Goal: Information Seeking & Learning: Learn about a topic

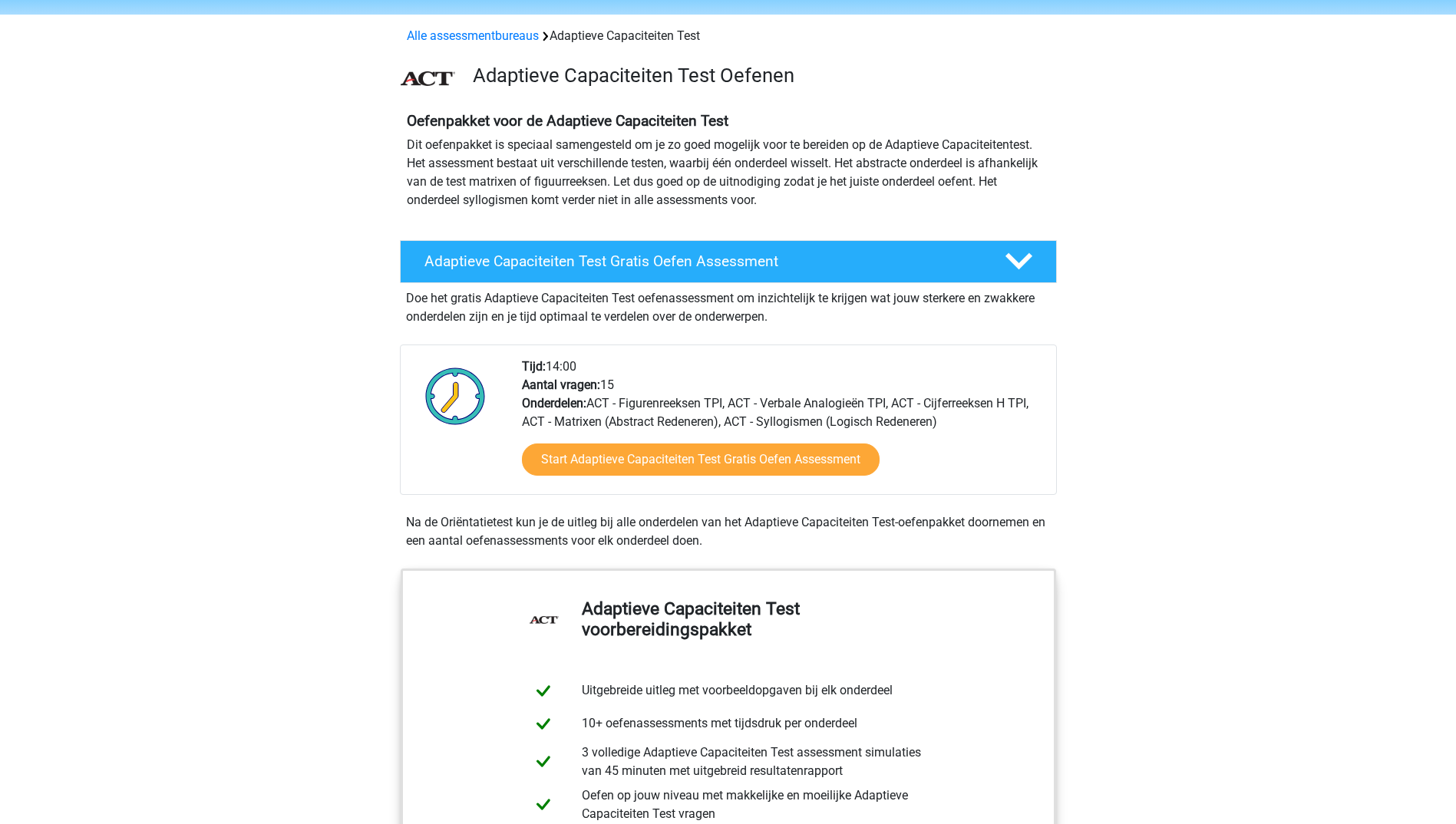
scroll to position [77, 0]
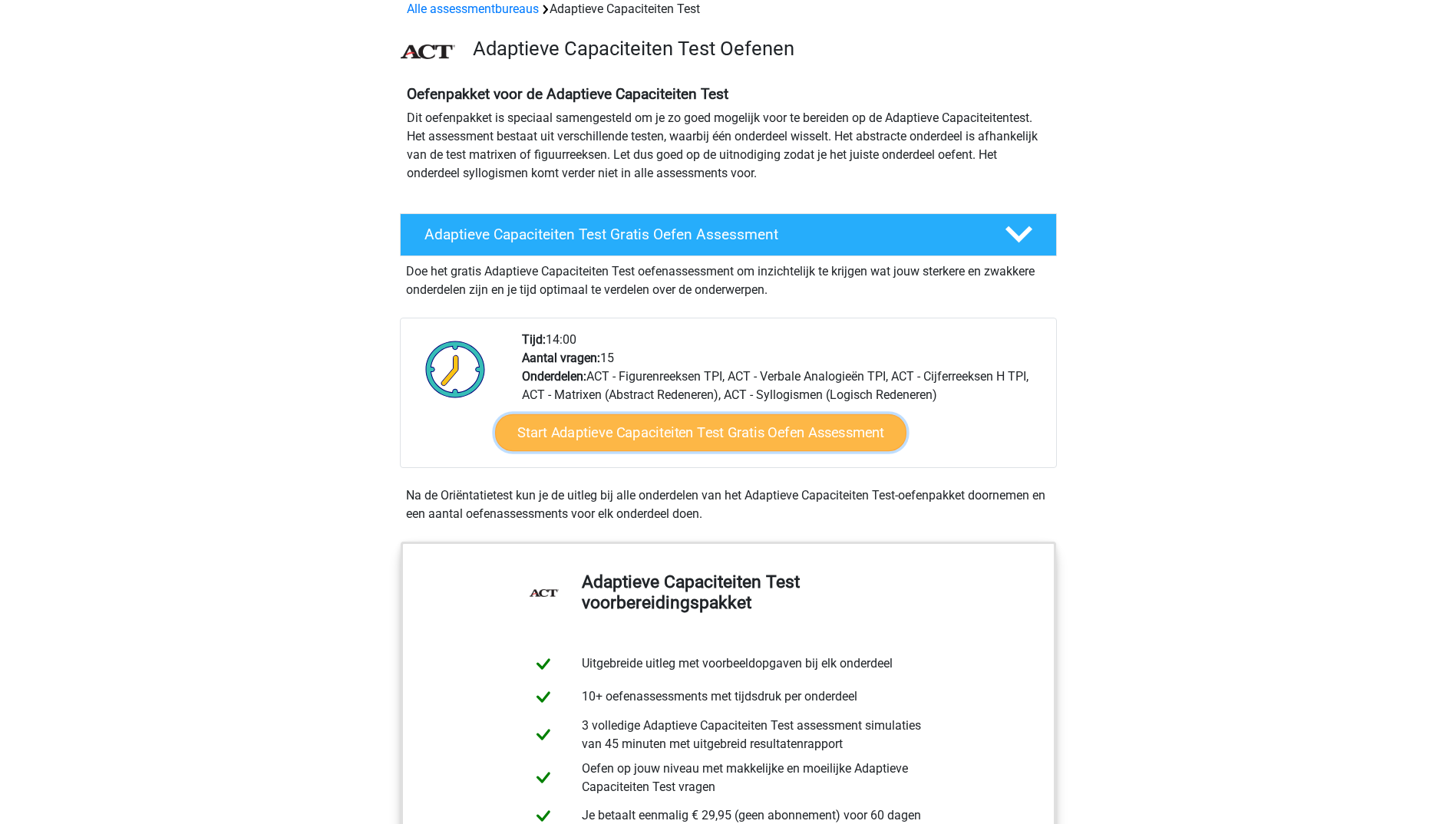
click at [659, 434] on link "Start Adaptieve Capaciteiten Test Gratis Oefen Assessment" at bounding box center [701, 433] width 411 height 37
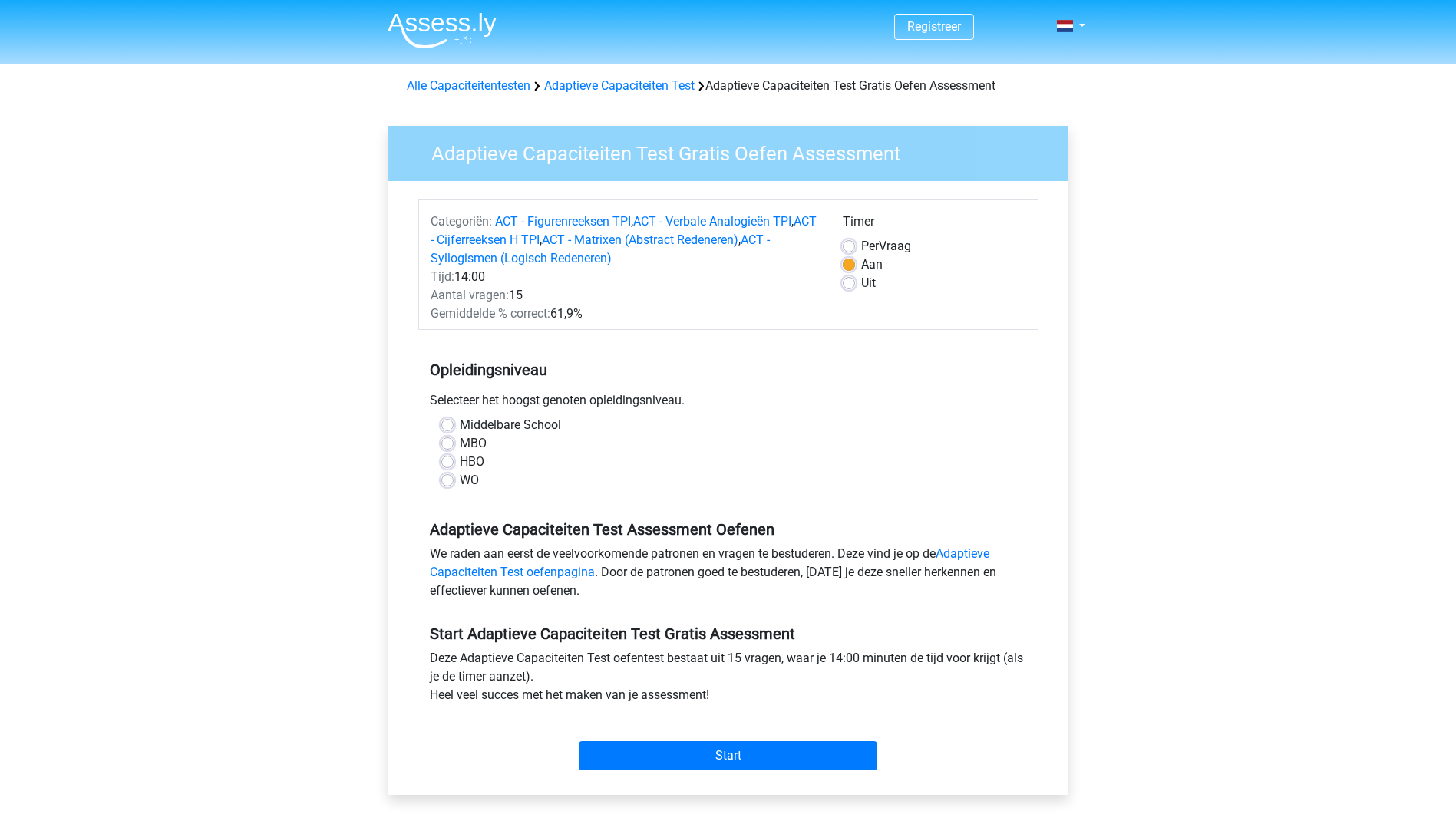
click at [460, 482] on label "WO" at bounding box center [469, 480] width 19 height 18
click at [448, 482] on input "WO" at bounding box center [447, 479] width 12 height 15
radio input "true"
click at [743, 762] on input "Start" at bounding box center [728, 756] width 299 height 29
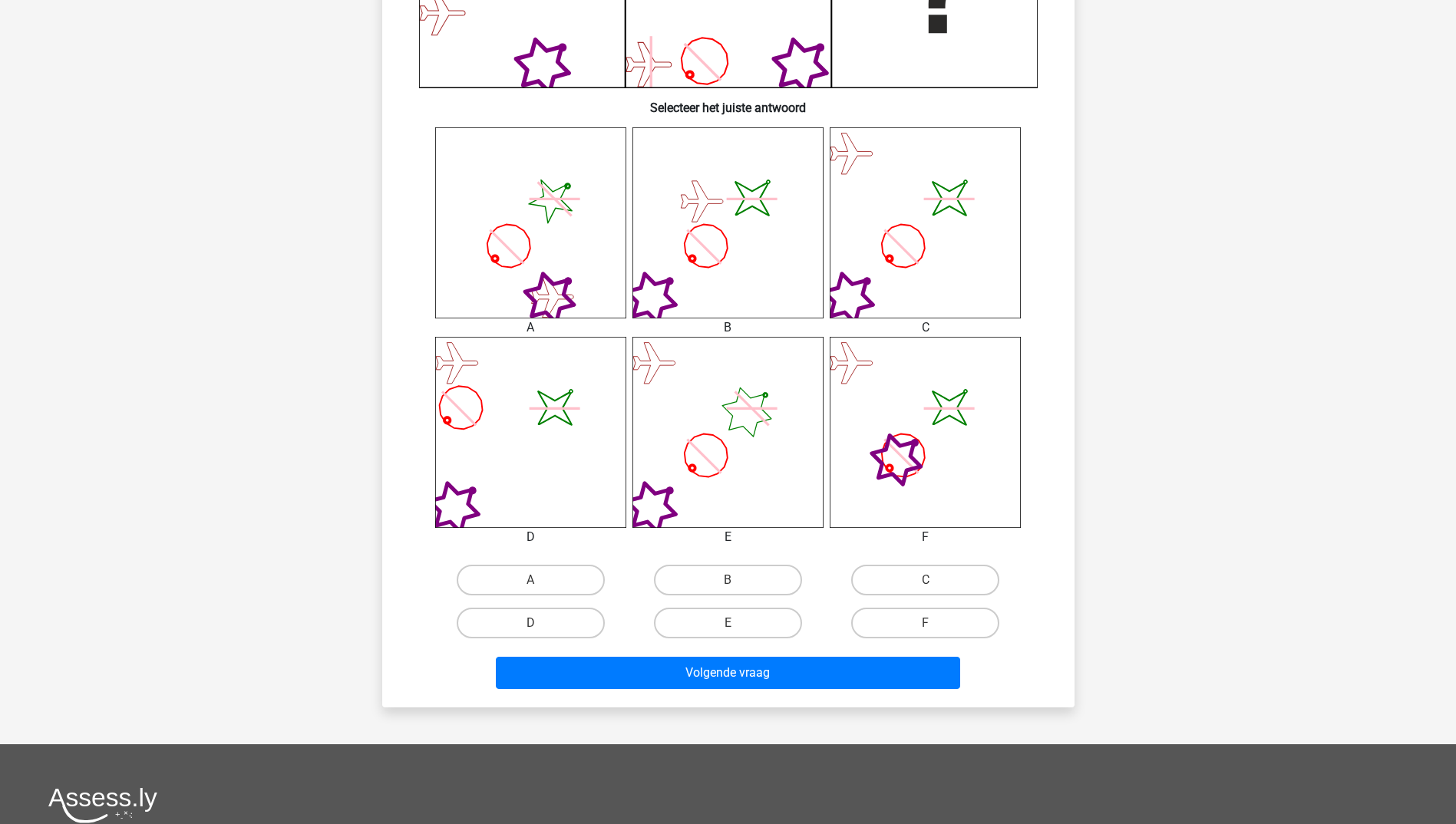
scroll to position [384, 0]
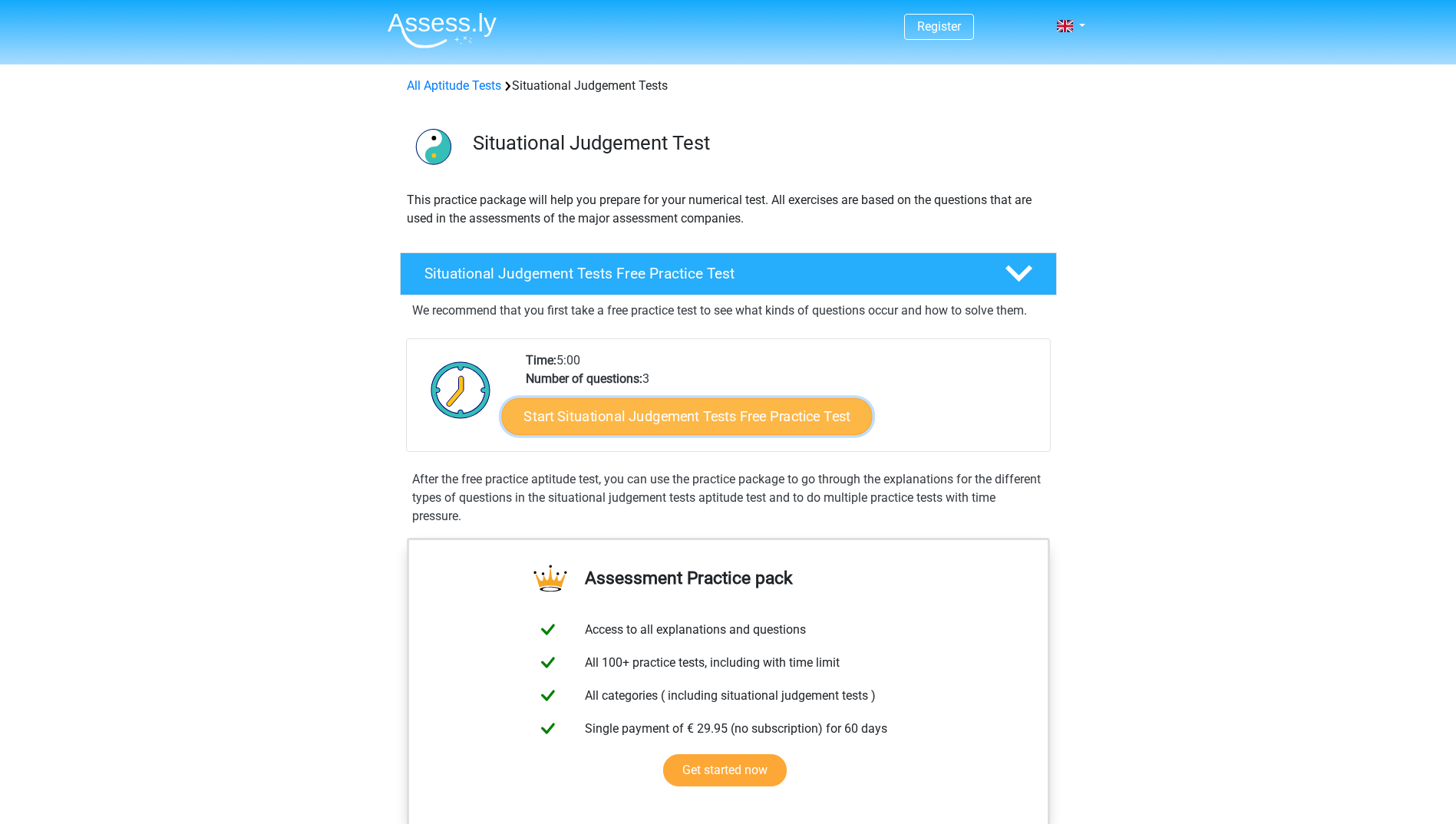
click at [746, 429] on link "Start Situational Judgement Tests Free Practice Test" at bounding box center [686, 417] width 370 height 37
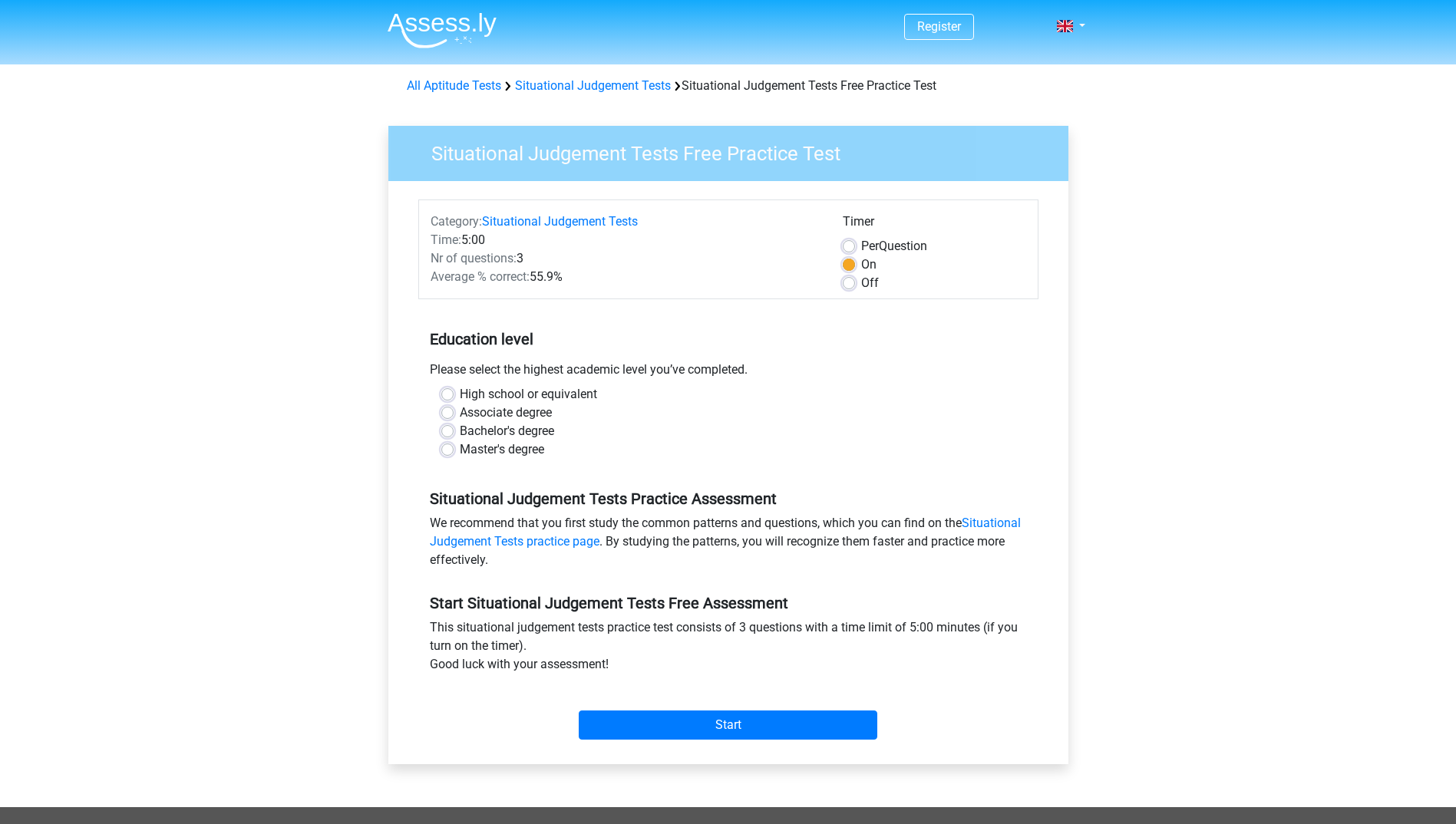
click at [462, 431] on label "Bachelor's degree" at bounding box center [506, 431] width 94 height 18
click at [454, 431] on input "Bachelor's degree" at bounding box center [447, 429] width 12 height 15
radio input "true"
click at [462, 411] on label "Associate degree" at bounding box center [505, 413] width 92 height 18
click at [454, 411] on input "Associate degree" at bounding box center [447, 411] width 12 height 15
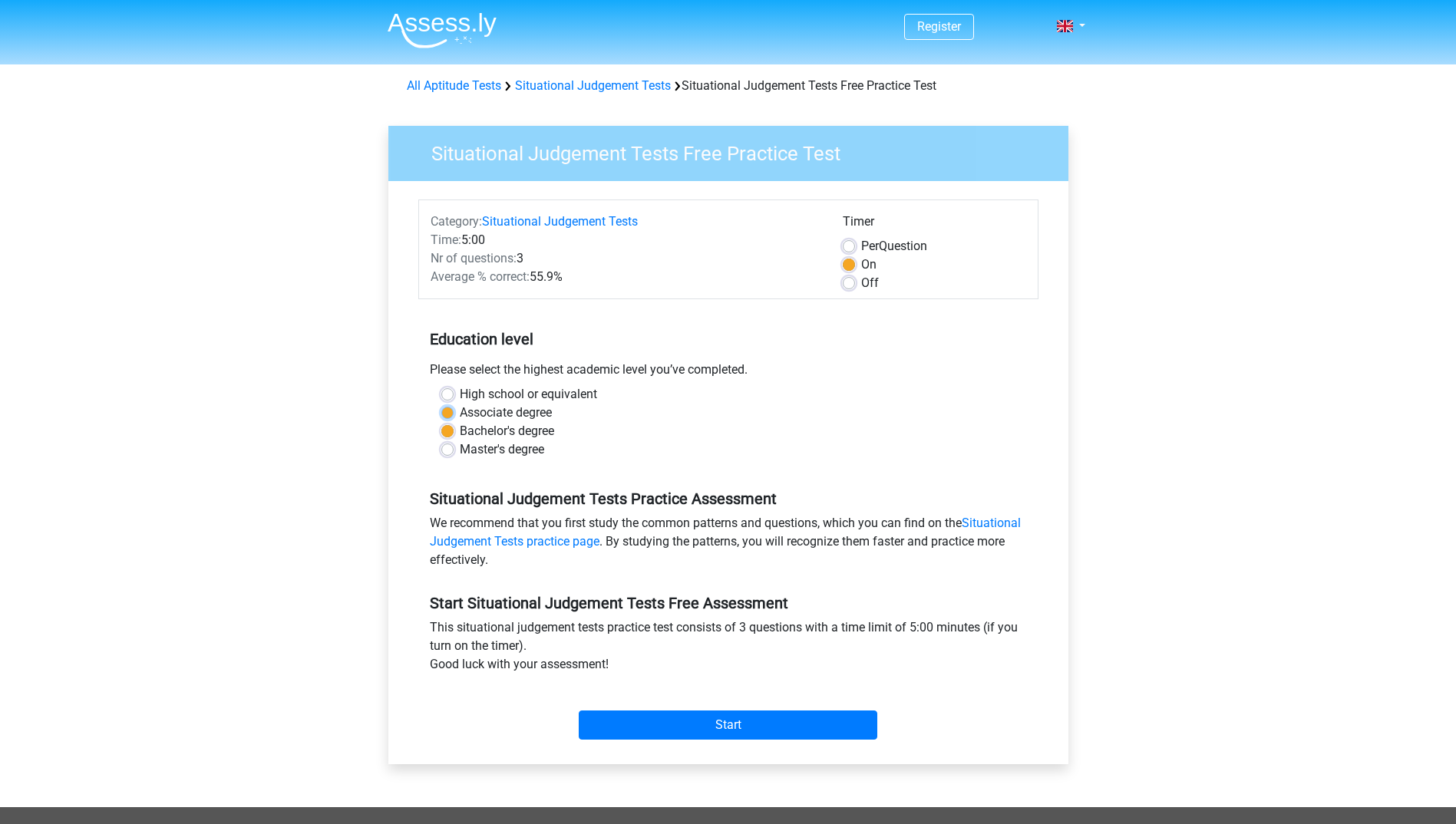
radio input "true"
click at [742, 720] on input "Start" at bounding box center [728, 725] width 299 height 29
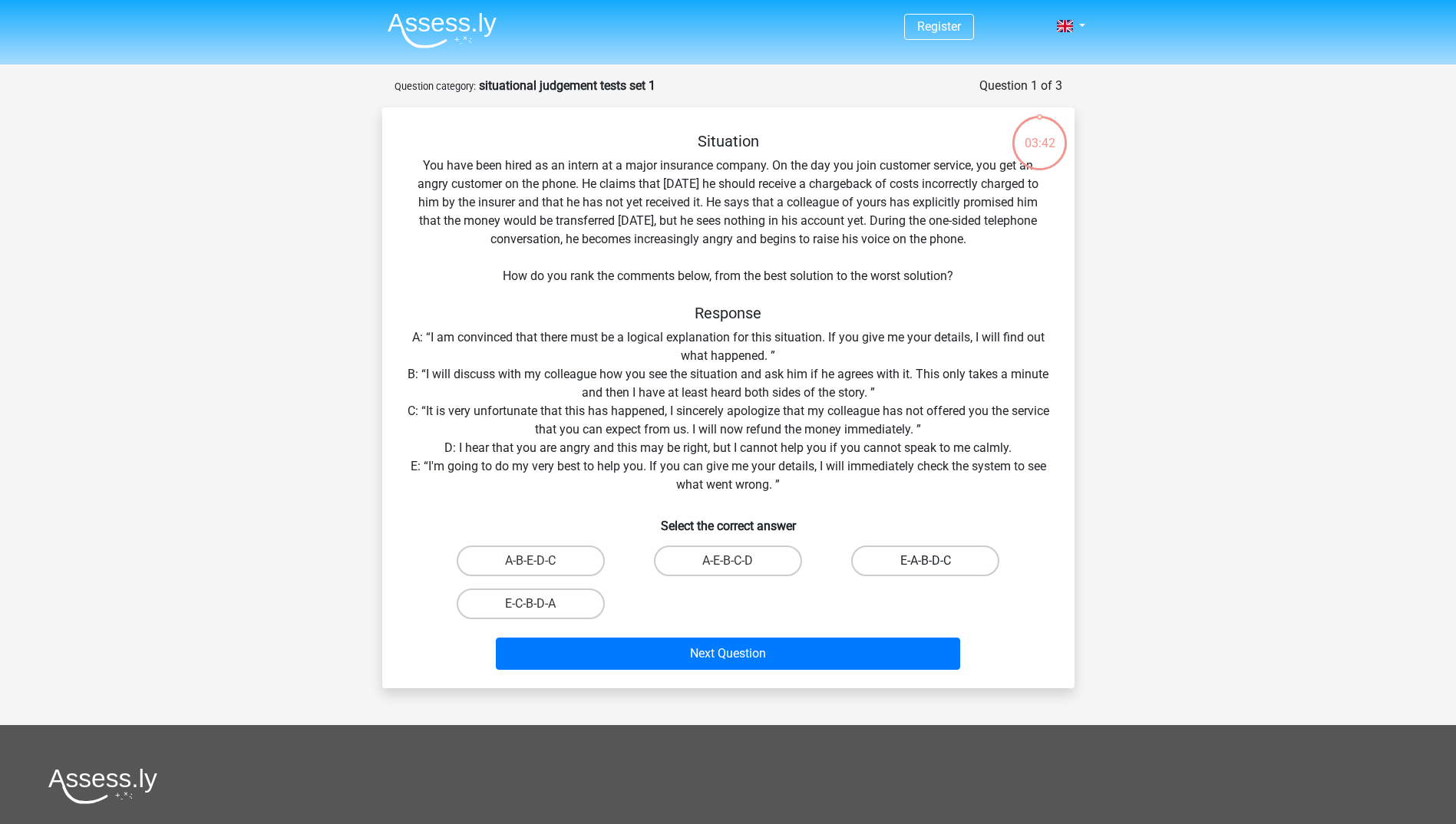
click at [937, 572] on label "E-A-B-D-C" at bounding box center [926, 561] width 148 height 31
click at [936, 571] on input "E-A-B-D-C" at bounding box center [931, 566] width 10 height 10
radio input "true"
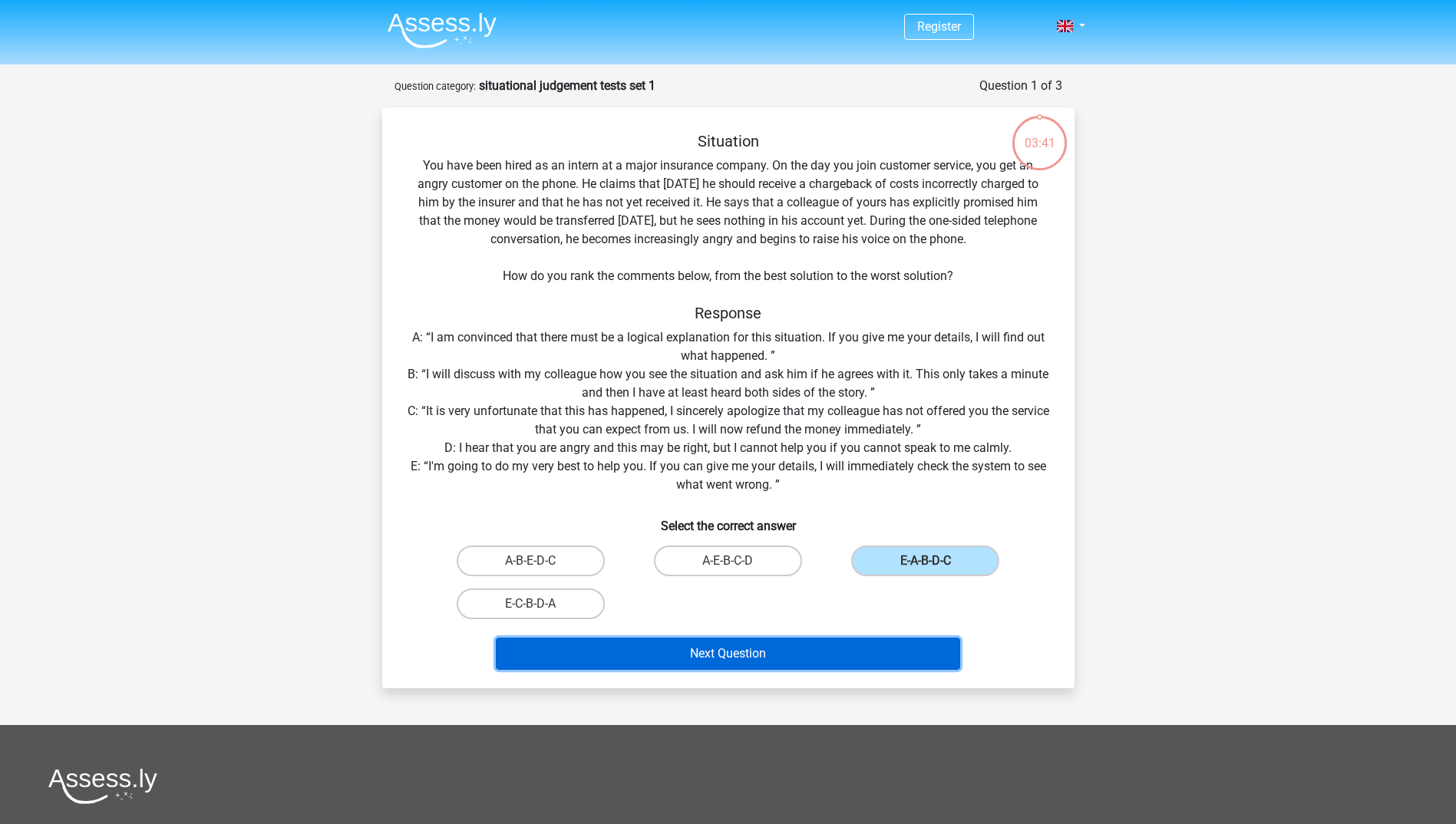
click at [842, 664] on button "Next Question" at bounding box center [728, 653] width 465 height 32
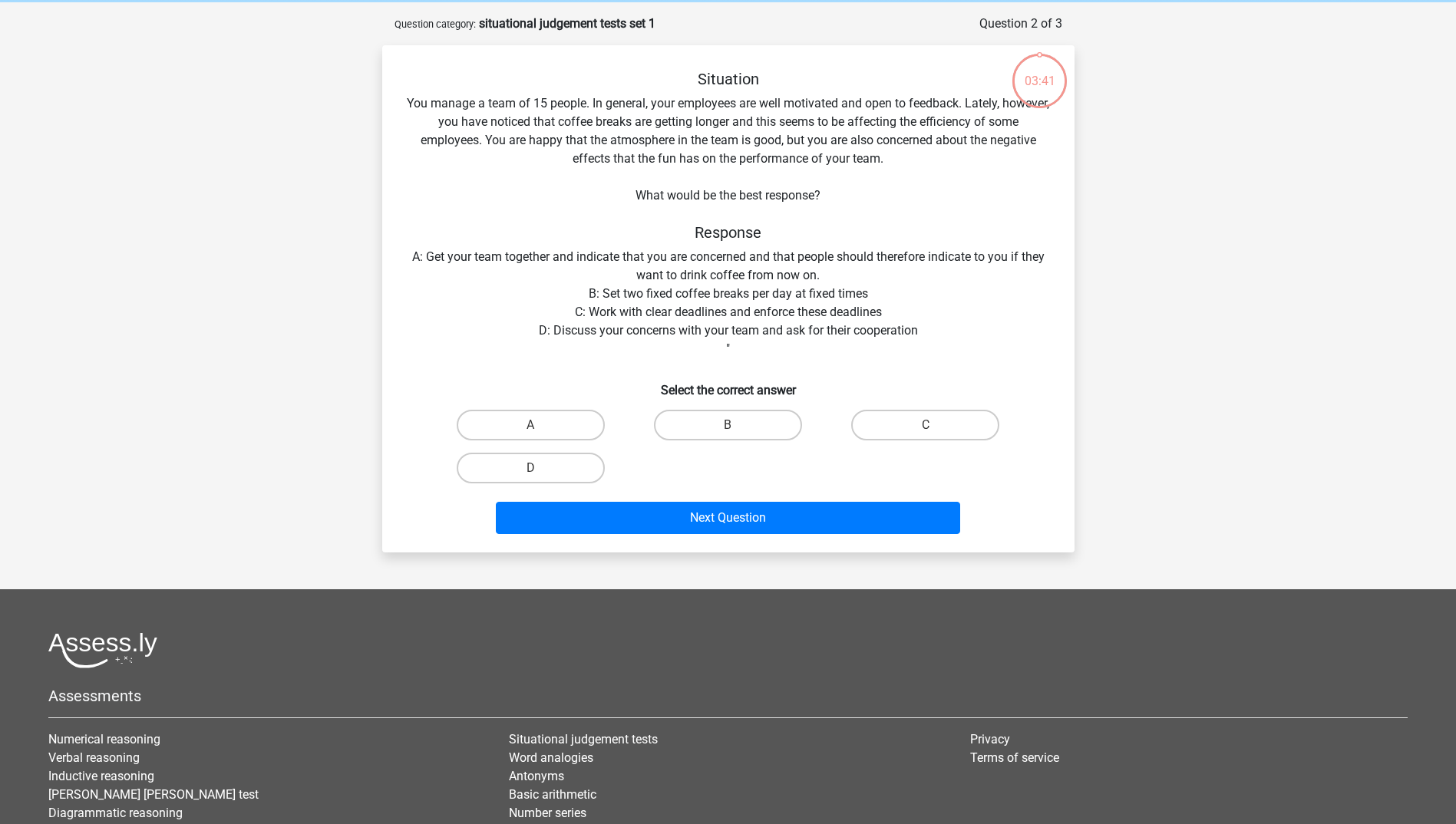
scroll to position [77, 0]
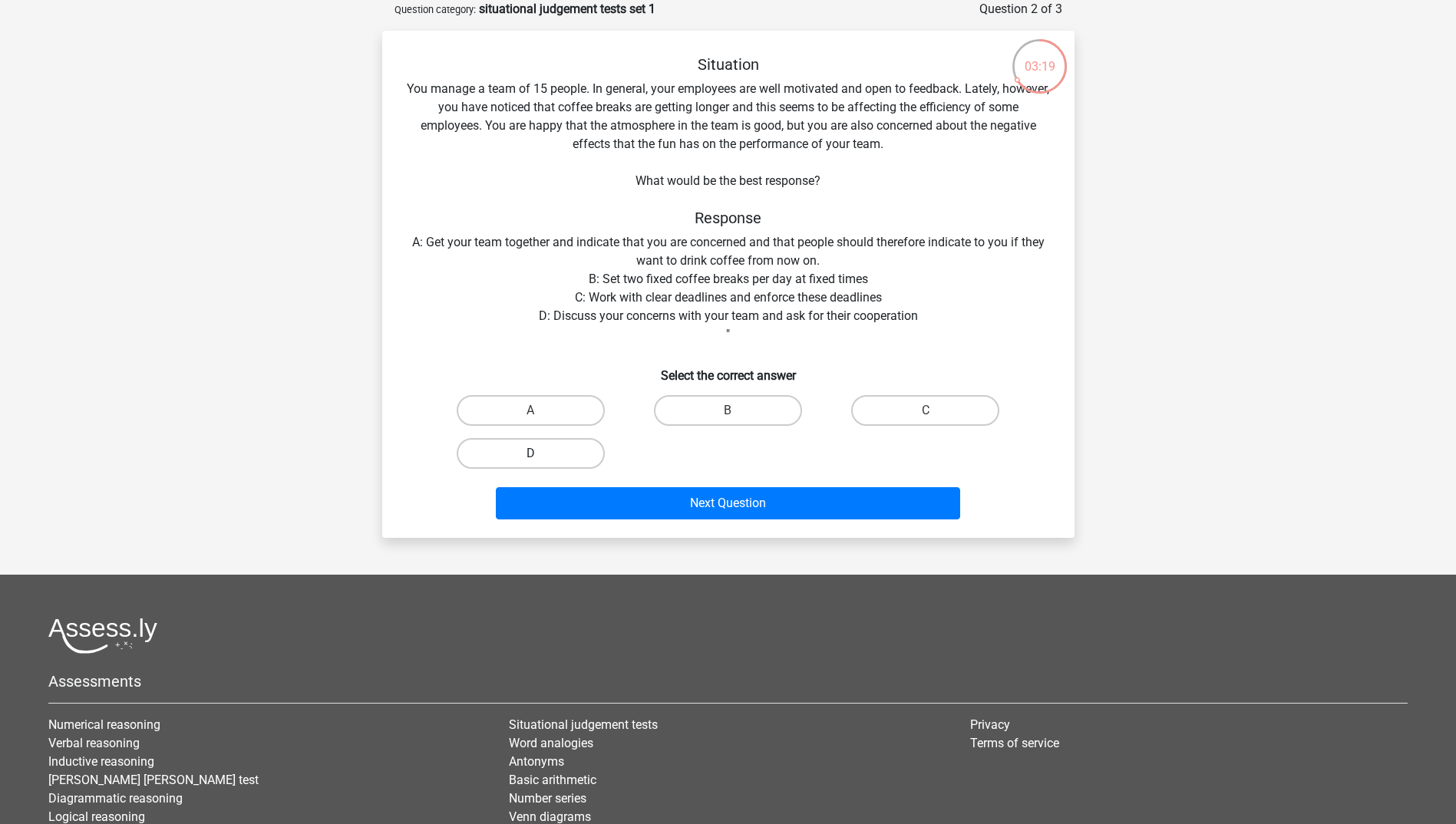
click at [559, 453] on label "D" at bounding box center [531, 453] width 148 height 31
click at [540, 454] on input "D" at bounding box center [535, 459] width 10 height 10
radio input "true"
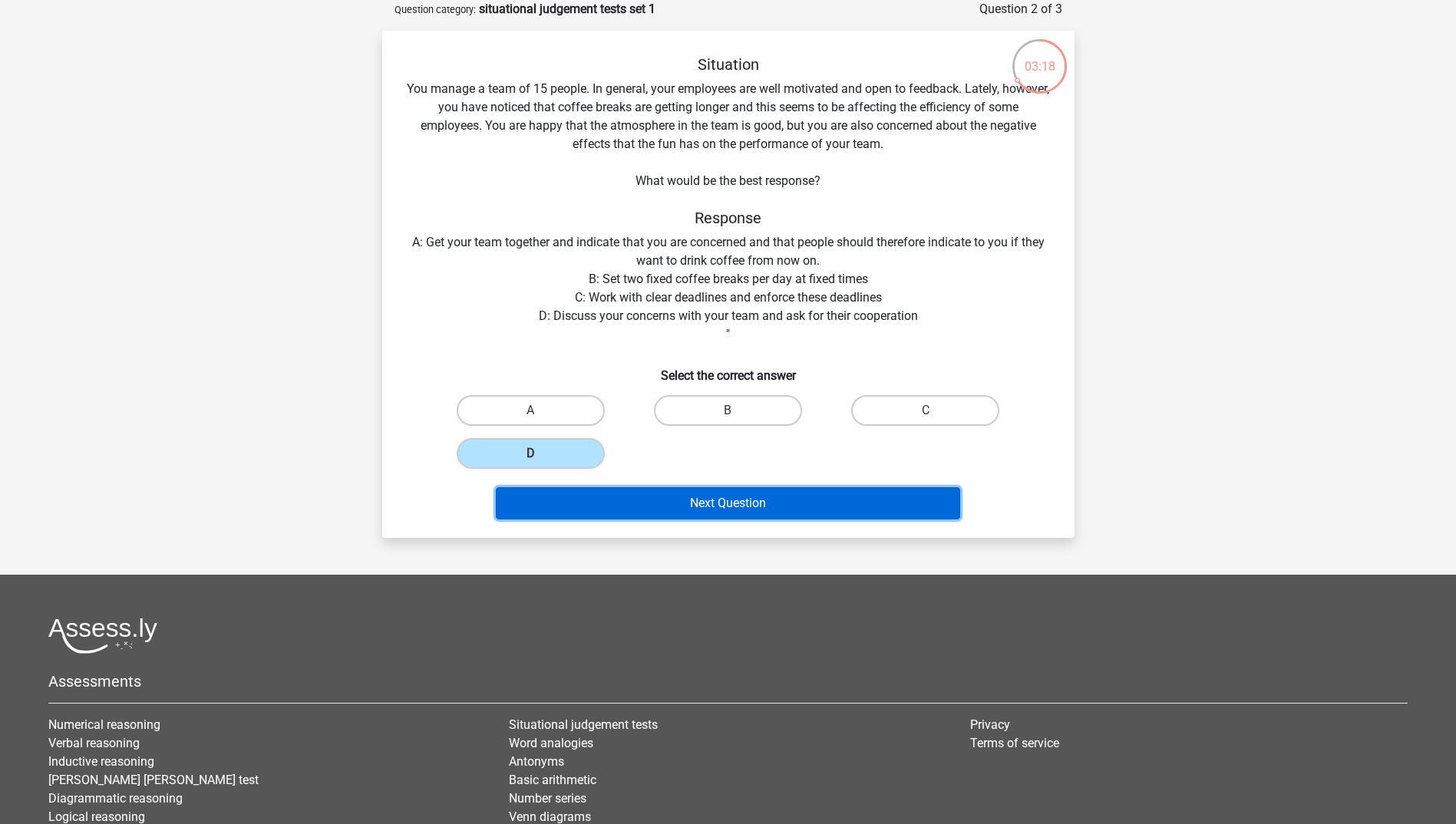
click at [694, 496] on button "Next Question" at bounding box center [728, 503] width 465 height 32
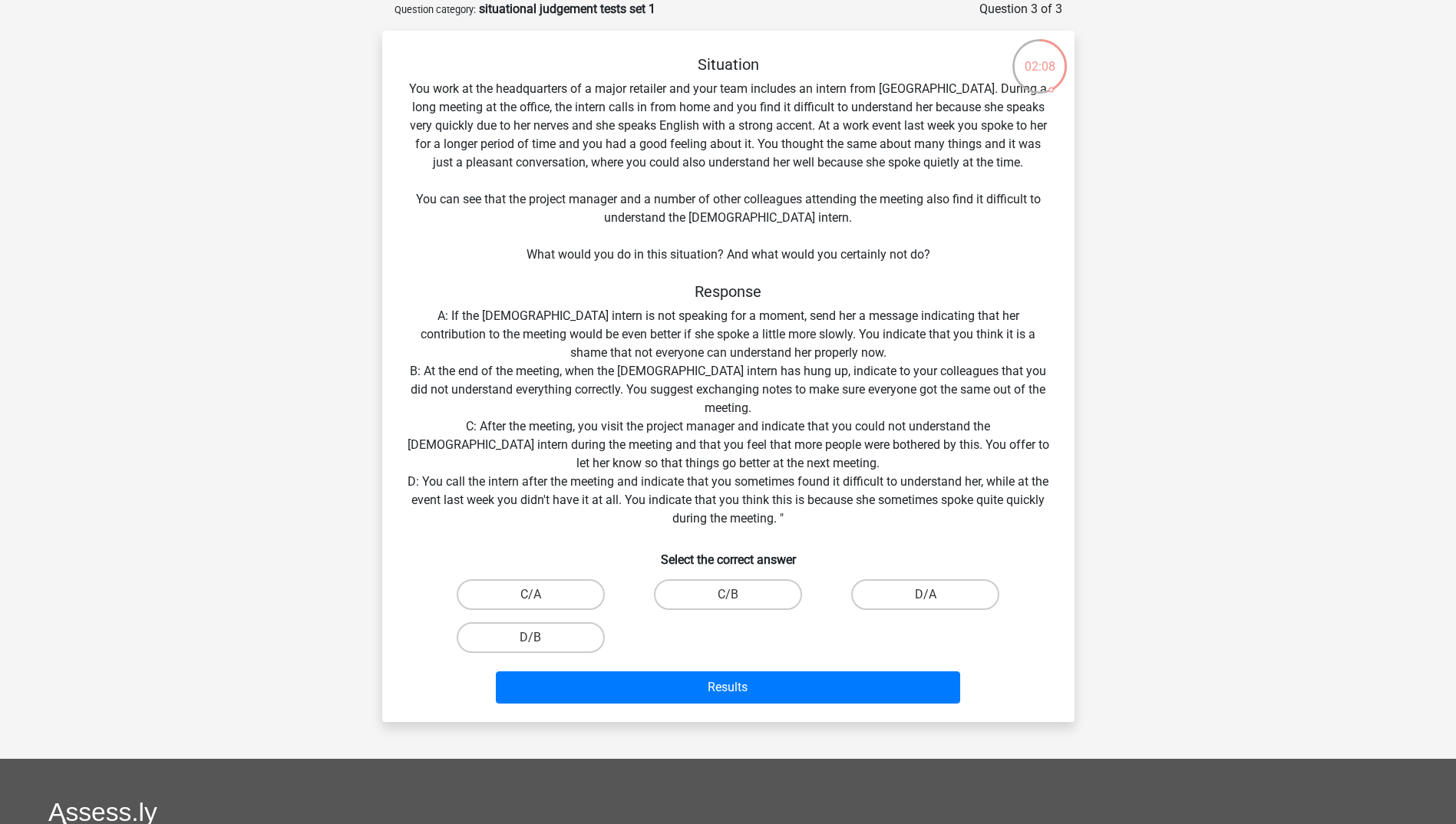
click at [932, 595] on input "D/A" at bounding box center [931, 600] width 10 height 10
radio input "true"
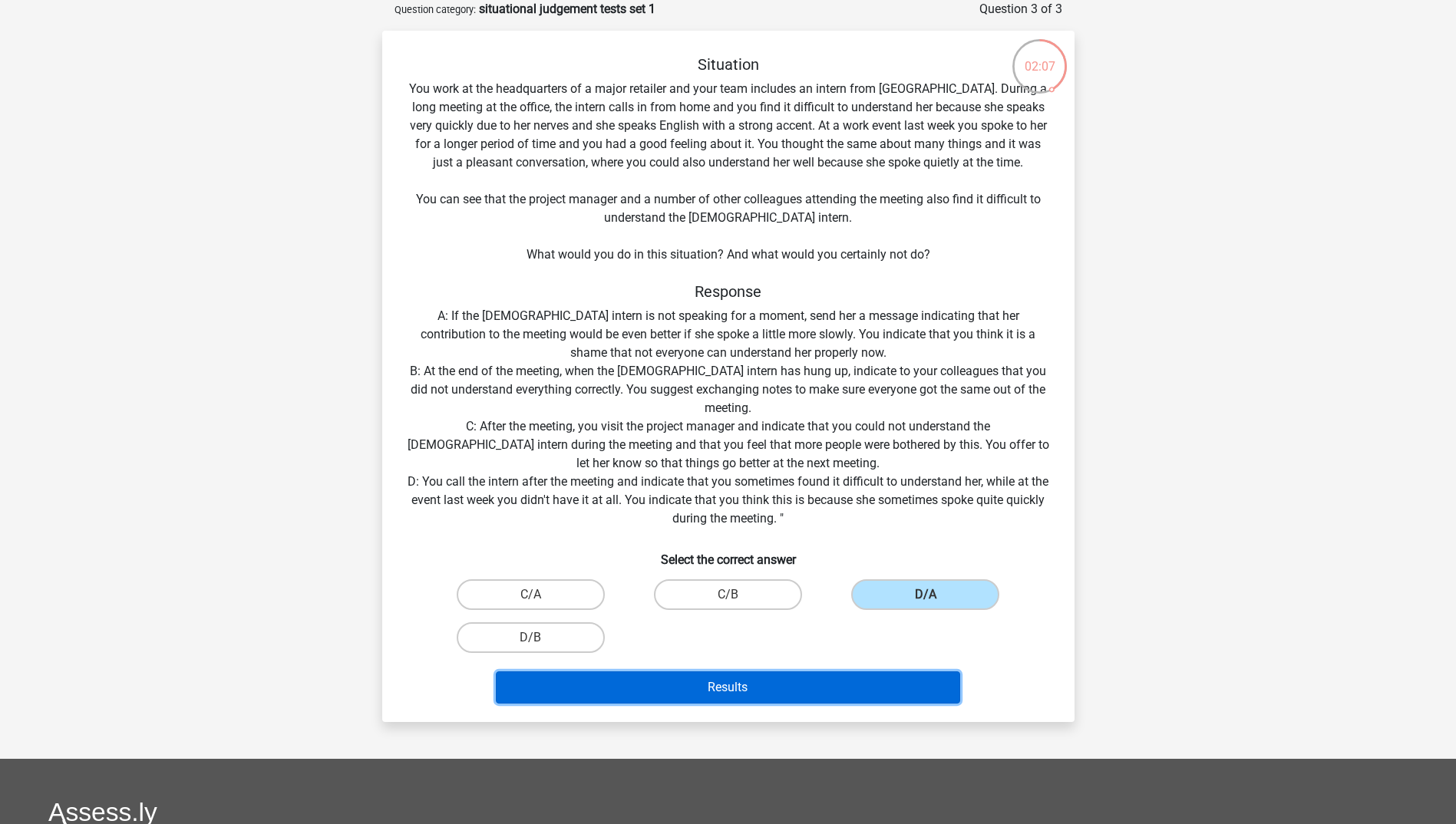
click at [877, 694] on button "Results" at bounding box center [728, 687] width 465 height 32
